Goal: Information Seeking & Learning: Learn about a topic

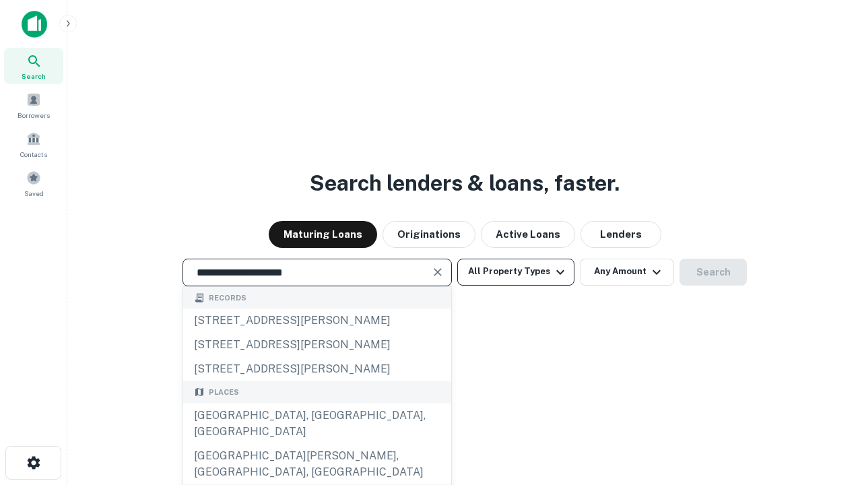
type input "**********"
click at [516, 271] on button "All Property Types" at bounding box center [515, 272] width 117 height 27
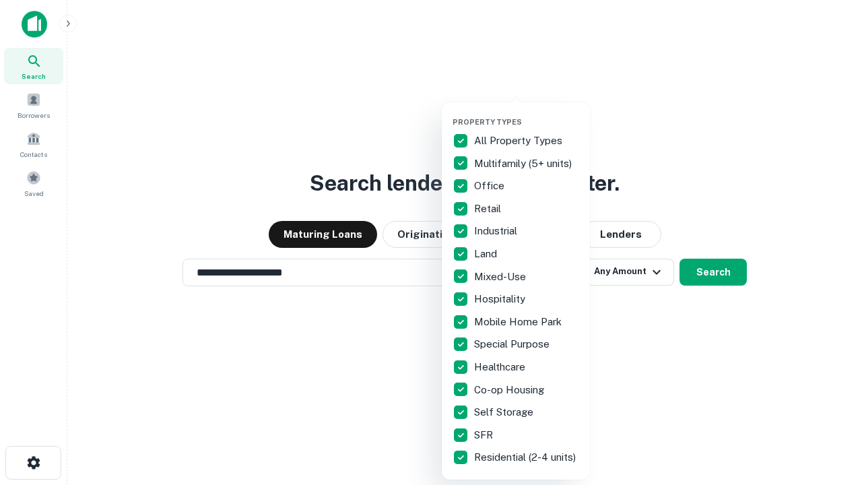
click at [527, 113] on button "button" at bounding box center [527, 113] width 148 height 1
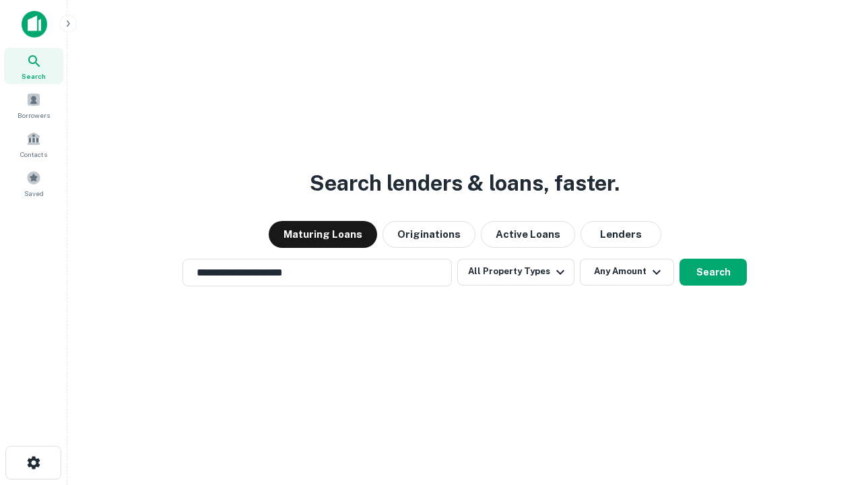
scroll to position [21, 0]
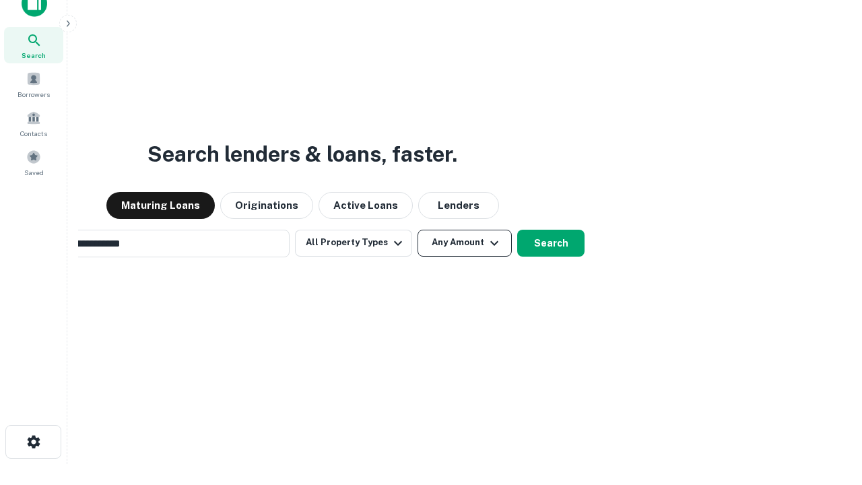
click at [418, 230] on button "Any Amount" at bounding box center [465, 243] width 94 height 27
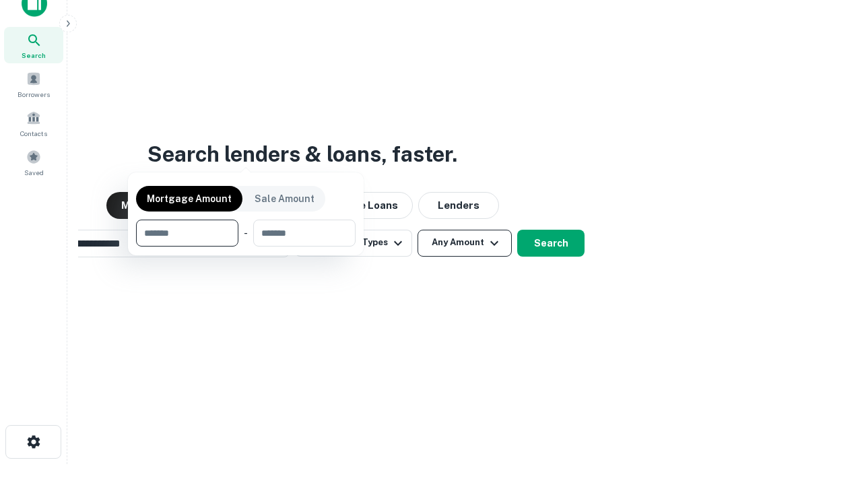
scroll to position [97, 381]
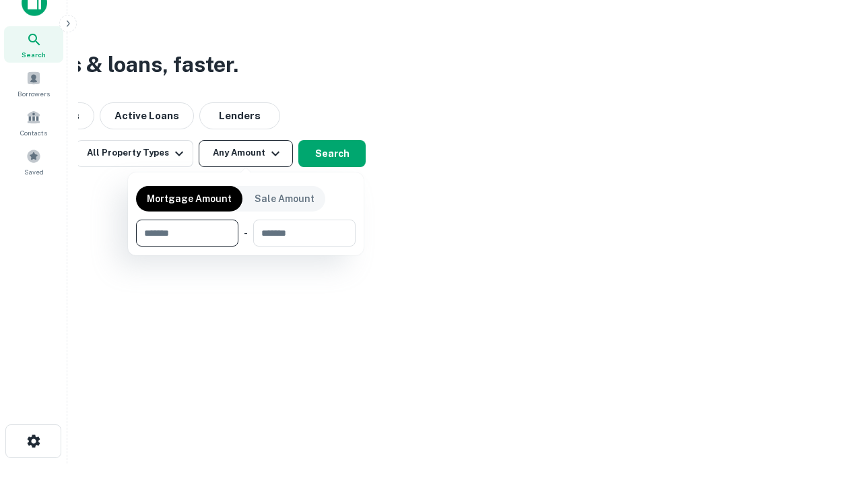
type input "*******"
click at [246, 247] on button "button" at bounding box center [246, 247] width 220 height 1
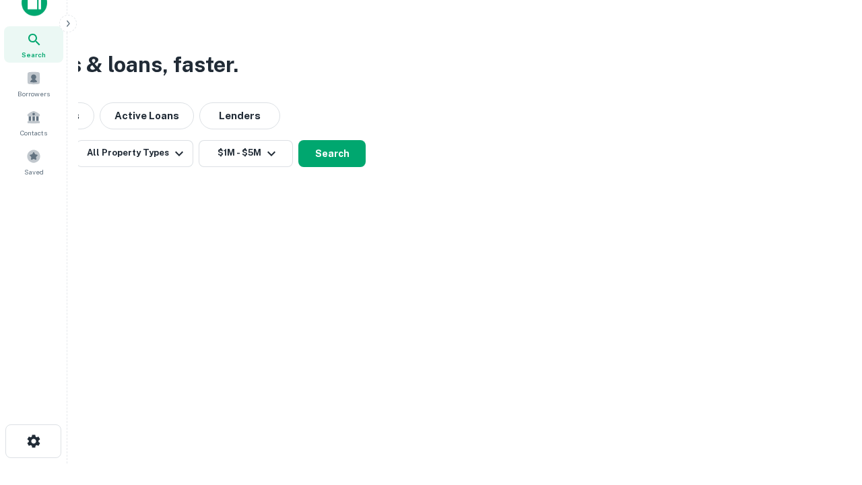
scroll to position [8, 249]
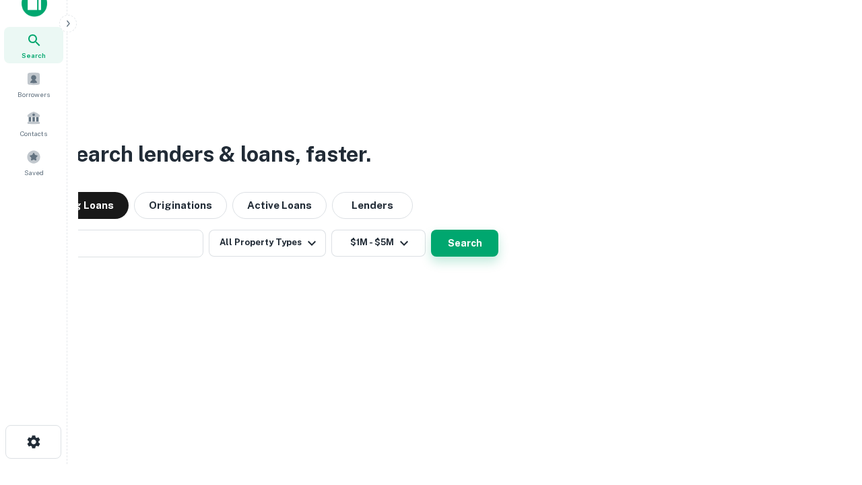
click at [465, 243] on button "Search" at bounding box center [464, 243] width 67 height 27
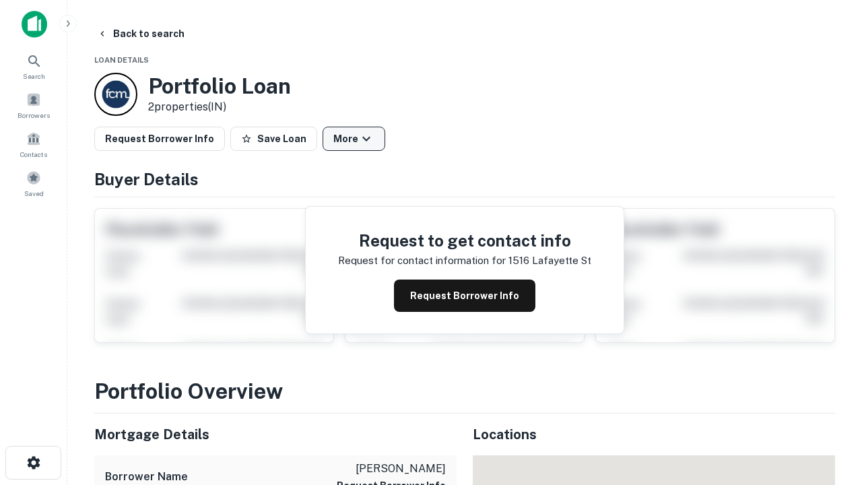
click at [354, 139] on button "More" at bounding box center [354, 139] width 63 height 24
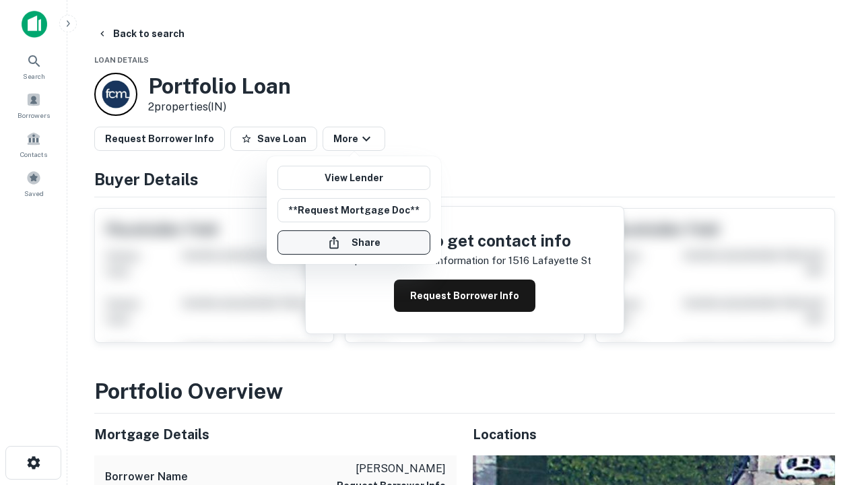
click at [354, 243] on button "Share" at bounding box center [354, 242] width 153 height 24
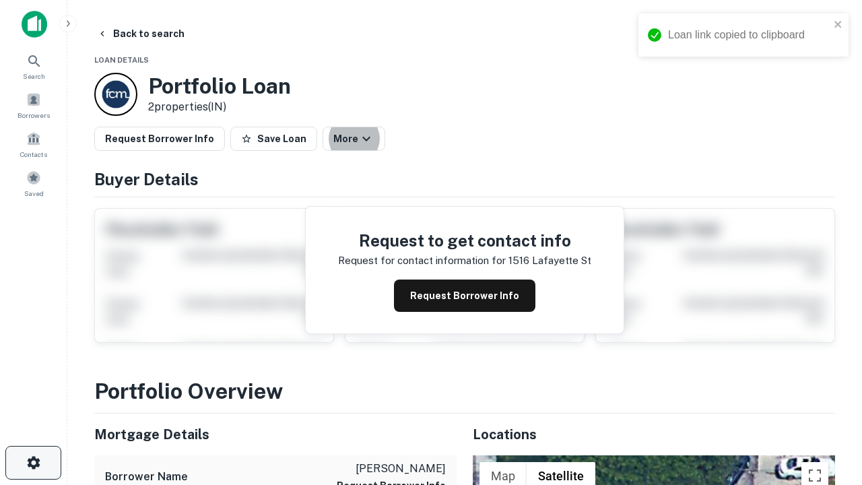
click at [33, 463] on icon "button" at bounding box center [34, 463] width 16 height 16
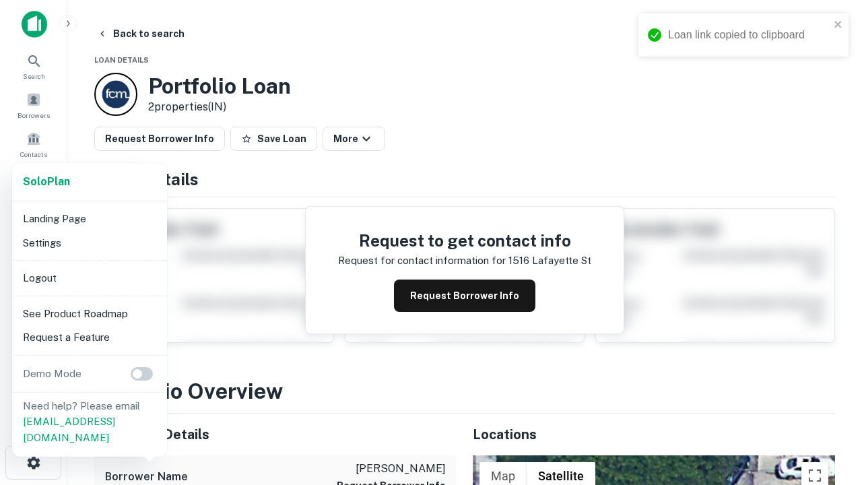
click at [89, 278] on li "Logout" at bounding box center [90, 278] width 144 height 24
